Goal: Task Accomplishment & Management: Manage account settings

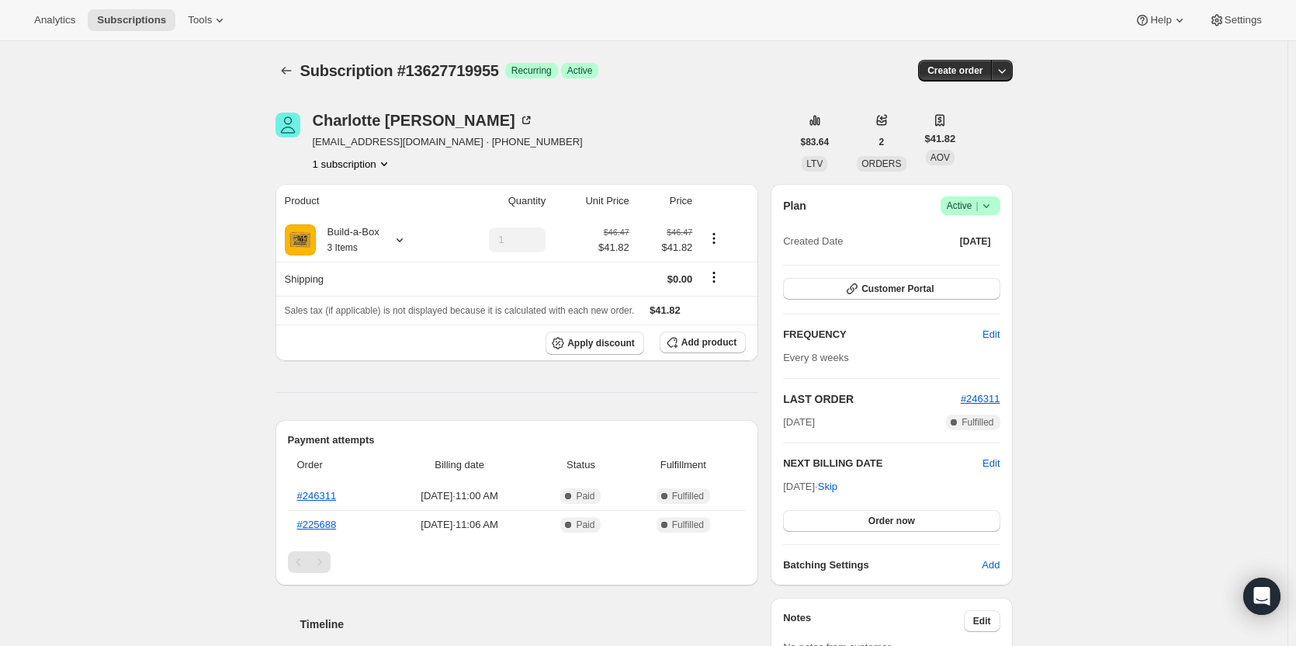
drag, startPoint x: 980, startPoint y: 199, endPoint x: 981, endPoint y: 212, distance: 13.2
click at [980, 199] on span "Active |" at bounding box center [970, 206] width 47 height 16
click at [978, 252] on button "Cancel subscription" at bounding box center [974, 262] width 97 height 25
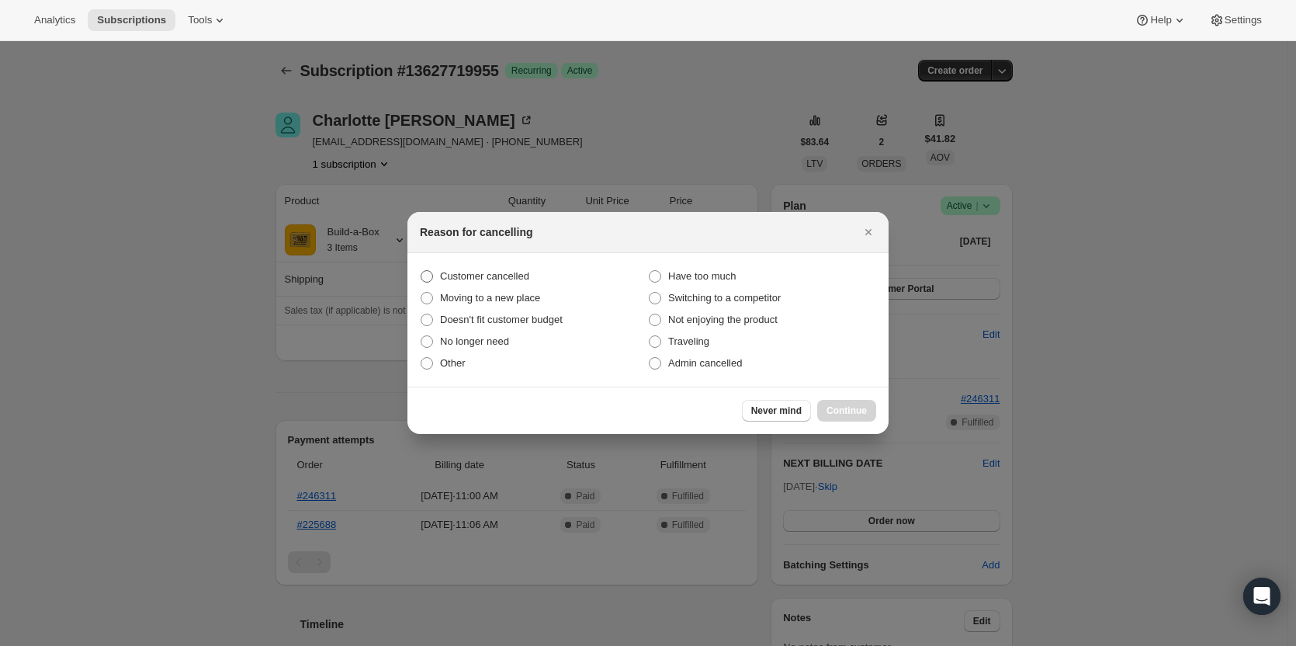
click at [519, 277] on span "Customer cancelled" at bounding box center [484, 276] width 89 height 12
click at [421, 271] on input "Customer cancelled" at bounding box center [421, 270] width 1 height 1
radio input "true"
click at [841, 403] on button "Continue" at bounding box center [846, 411] width 59 height 22
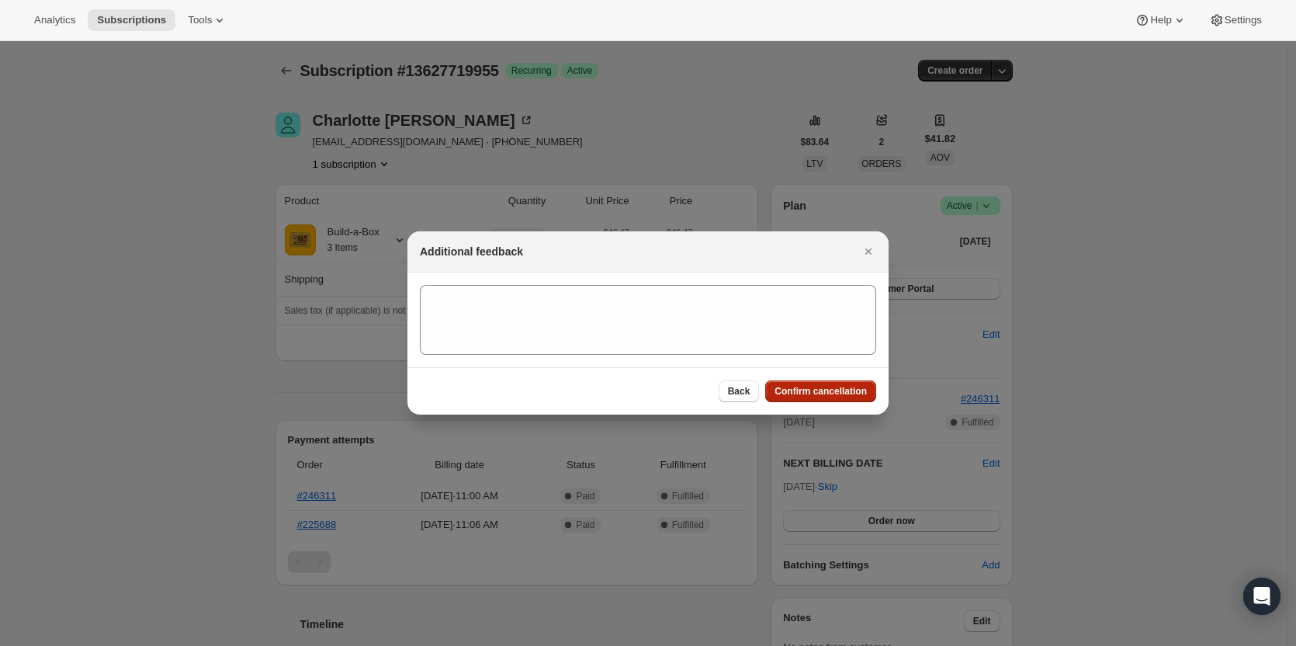
click at [831, 390] on span "Confirm cancellation" at bounding box center [820, 391] width 92 height 12
